Goal: Use online tool/utility: Utilize a website feature to perform a specific function

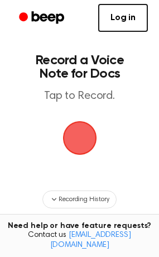
click at [85, 143] on span "button" at bounding box center [79, 137] width 43 height 43
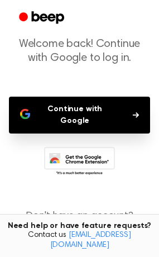
scroll to position [85, 0]
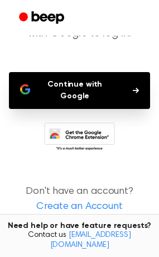
click at [76, 89] on button "Continue with Google" at bounding box center [79, 90] width 141 height 37
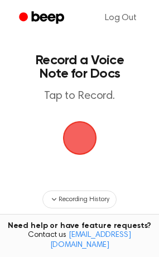
click at [88, 130] on span "button" at bounding box center [80, 138] width 45 height 45
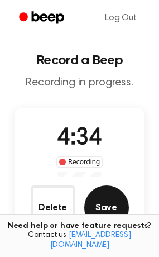
click at [101, 210] on button "Save" at bounding box center [106, 207] width 45 height 45
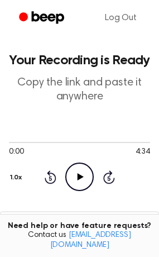
click at [82, 178] on icon "Play Audio" at bounding box center [79, 176] width 28 height 28
click at [81, 176] on icon at bounding box center [79, 176] width 5 height 7
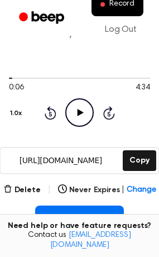
scroll to position [123, 0]
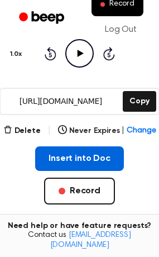
click at [68, 159] on button "Insert into Doc" at bounding box center [79, 158] width 89 height 25
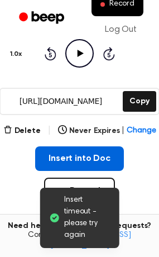
click at [68, 159] on button "Insert into Doc" at bounding box center [79, 158] width 89 height 25
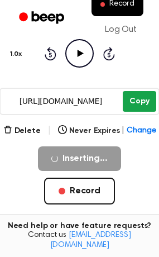
click at [134, 100] on button "Copy" at bounding box center [139, 101] width 33 height 21
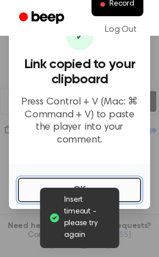
click at [69, 183] on button "OK" at bounding box center [79, 190] width 123 height 25
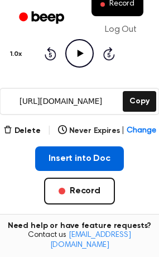
click at [96, 160] on button "Insert into Doc" at bounding box center [79, 158] width 89 height 25
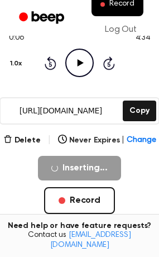
scroll to position [114, 0]
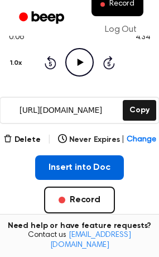
click at [85, 166] on button "Insert into Doc" at bounding box center [79, 167] width 89 height 25
click at [79, 169] on button "Insert into Doc" at bounding box center [79, 167] width 89 height 25
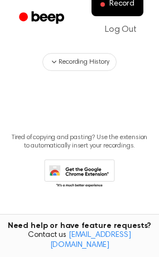
scroll to position [264, 0]
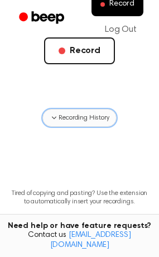
click at [52, 116] on icon "button" at bounding box center [54, 117] width 9 height 9
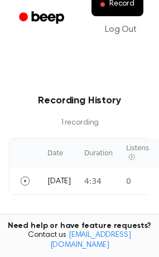
scroll to position [375, 0]
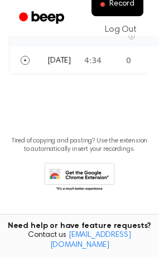
scroll to position [448, 0]
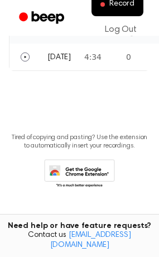
click at [93, 173] on icon at bounding box center [79, 174] width 71 height 31
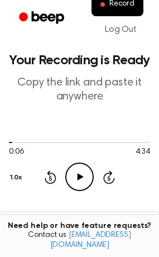
scroll to position [223, 0]
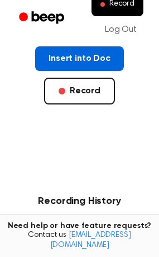
click at [66, 56] on button "Insert into Doc" at bounding box center [79, 58] width 89 height 25
click at [99, 50] on button "Insert into Doc" at bounding box center [79, 58] width 89 height 25
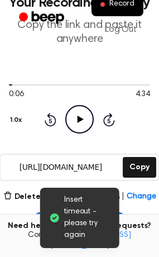
scroll to position [112, 0]
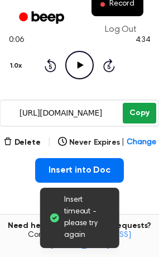
click at [143, 112] on button "Copy" at bounding box center [139, 113] width 33 height 21
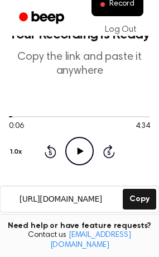
scroll to position [0, 0]
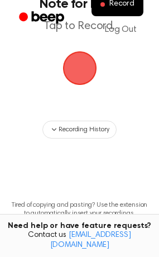
scroll to position [137, 0]
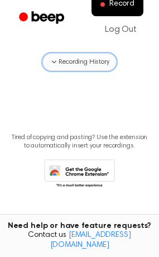
click at [88, 59] on span "Recording History" at bounding box center [84, 62] width 50 height 10
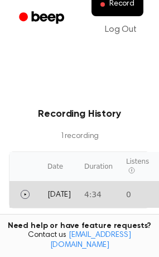
click at [137, 187] on td "0" at bounding box center [137, 194] width 36 height 27
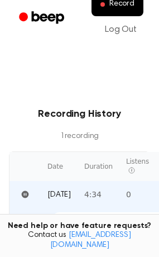
click at [137, 187] on td "0" at bounding box center [137, 194] width 36 height 27
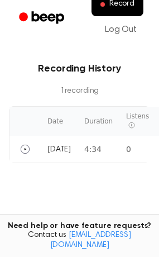
scroll to position [207, 0]
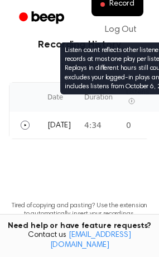
click at [128, 102] on icon "Listen count reflects other listeners and records at most one play per listener…" at bounding box center [131, 101] width 7 height 7
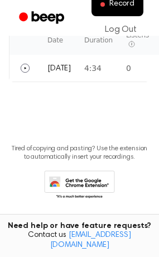
scroll to position [270, 0]
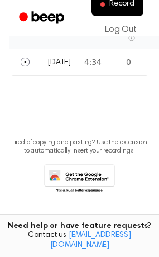
click at [80, 180] on icon at bounding box center [79, 179] width 71 height 31
